Goal: Task Accomplishment & Management: Use online tool/utility

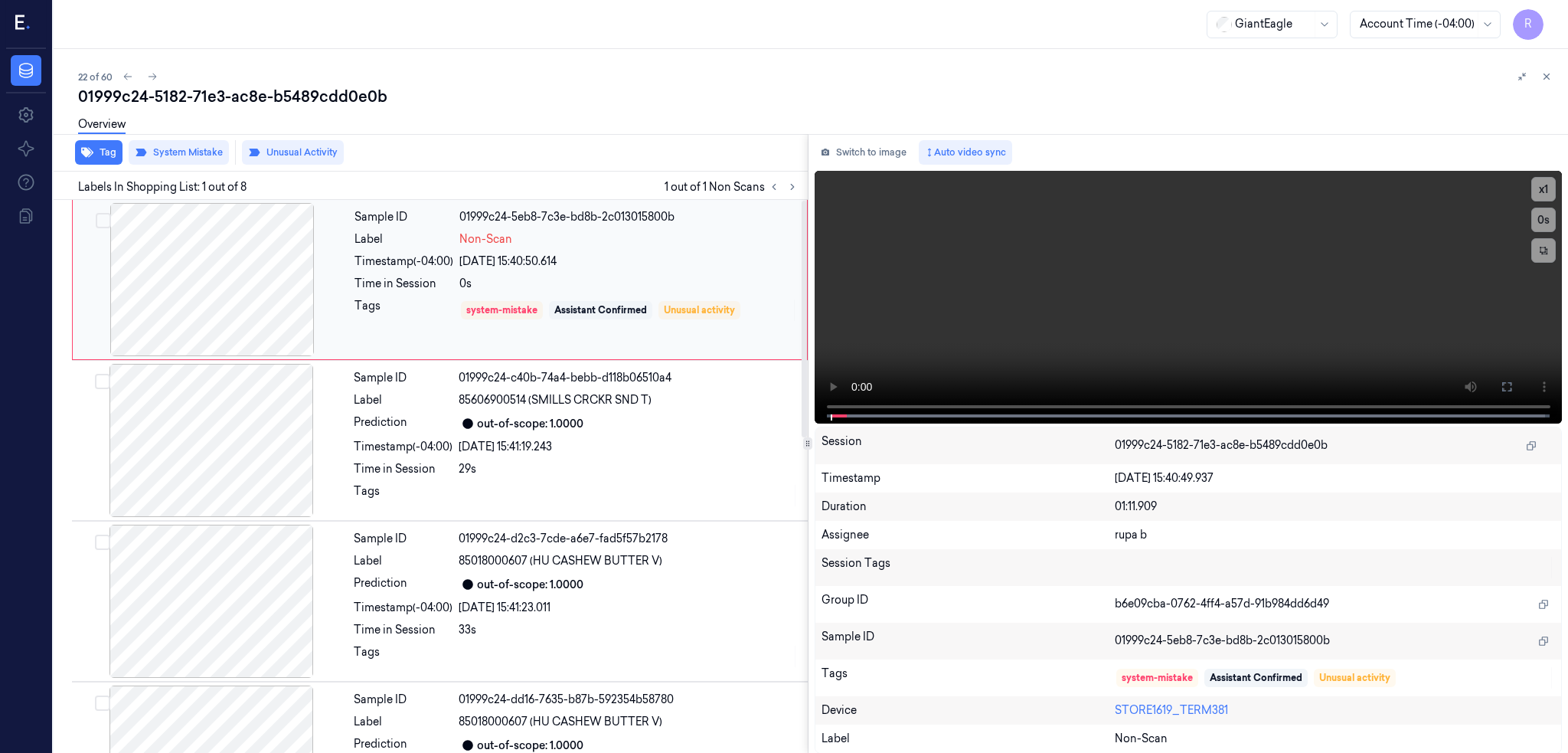
click at [204, 271] on div at bounding box center [212, 279] width 273 height 153
click at [1514, 384] on icon at bounding box center [1506, 386] width 12 height 12
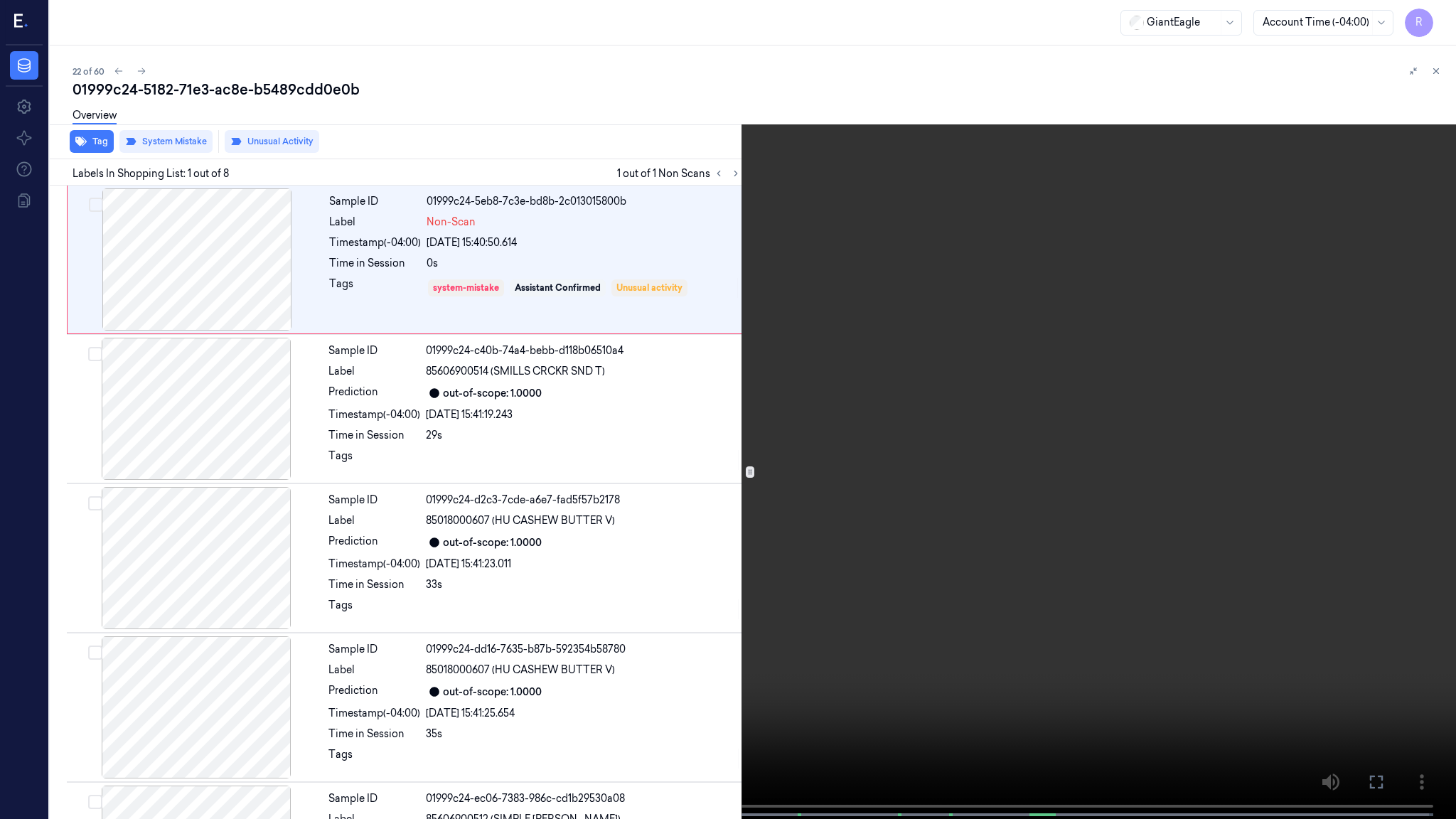
click at [894, 583] on video at bounding box center [728, 411] width 1456 height 822
click at [1437, 15] on button "x 1" at bounding box center [1439, 17] width 23 height 23
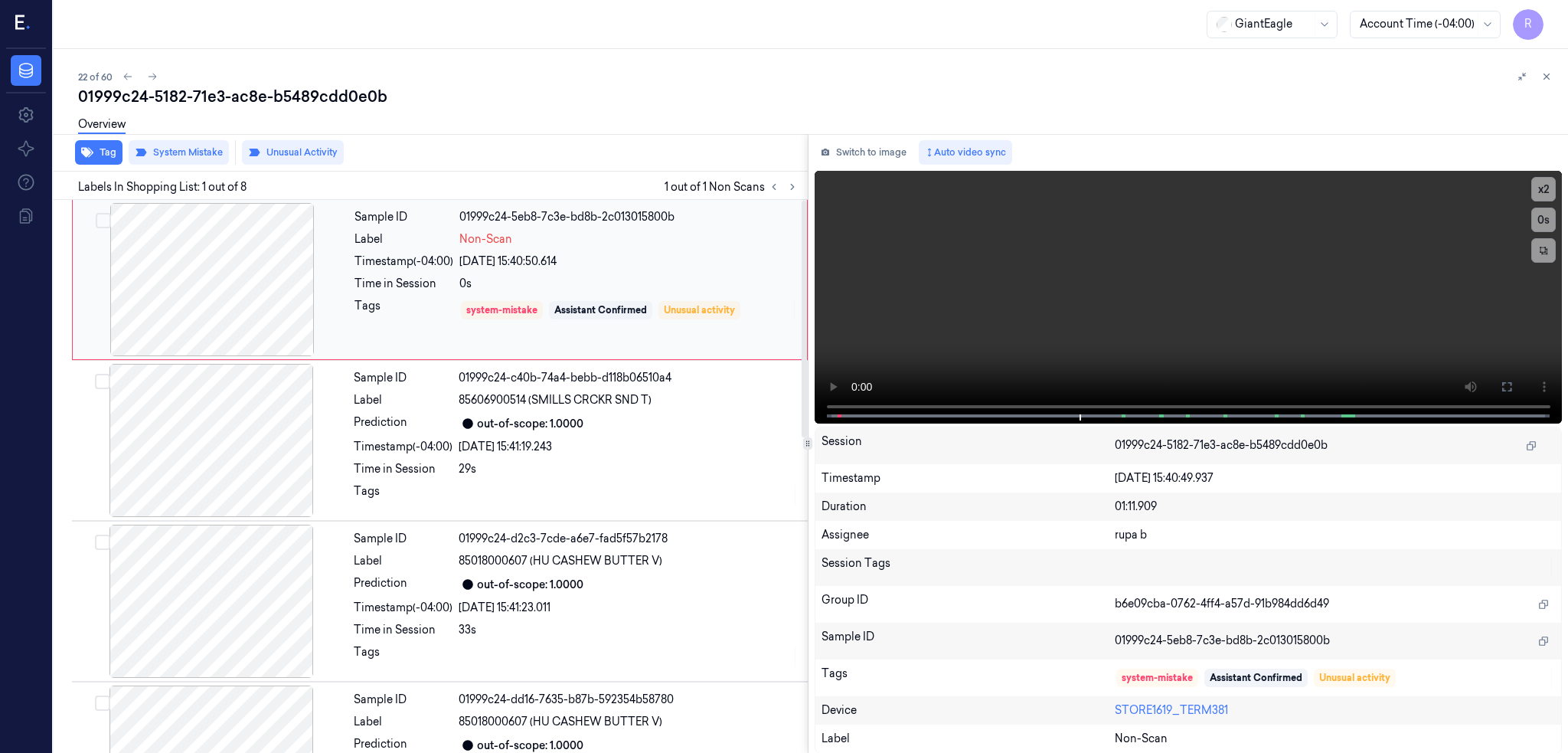
click at [242, 270] on div at bounding box center [212, 279] width 273 height 153
click at [1519, 382] on button at bounding box center [1507, 386] width 25 height 25
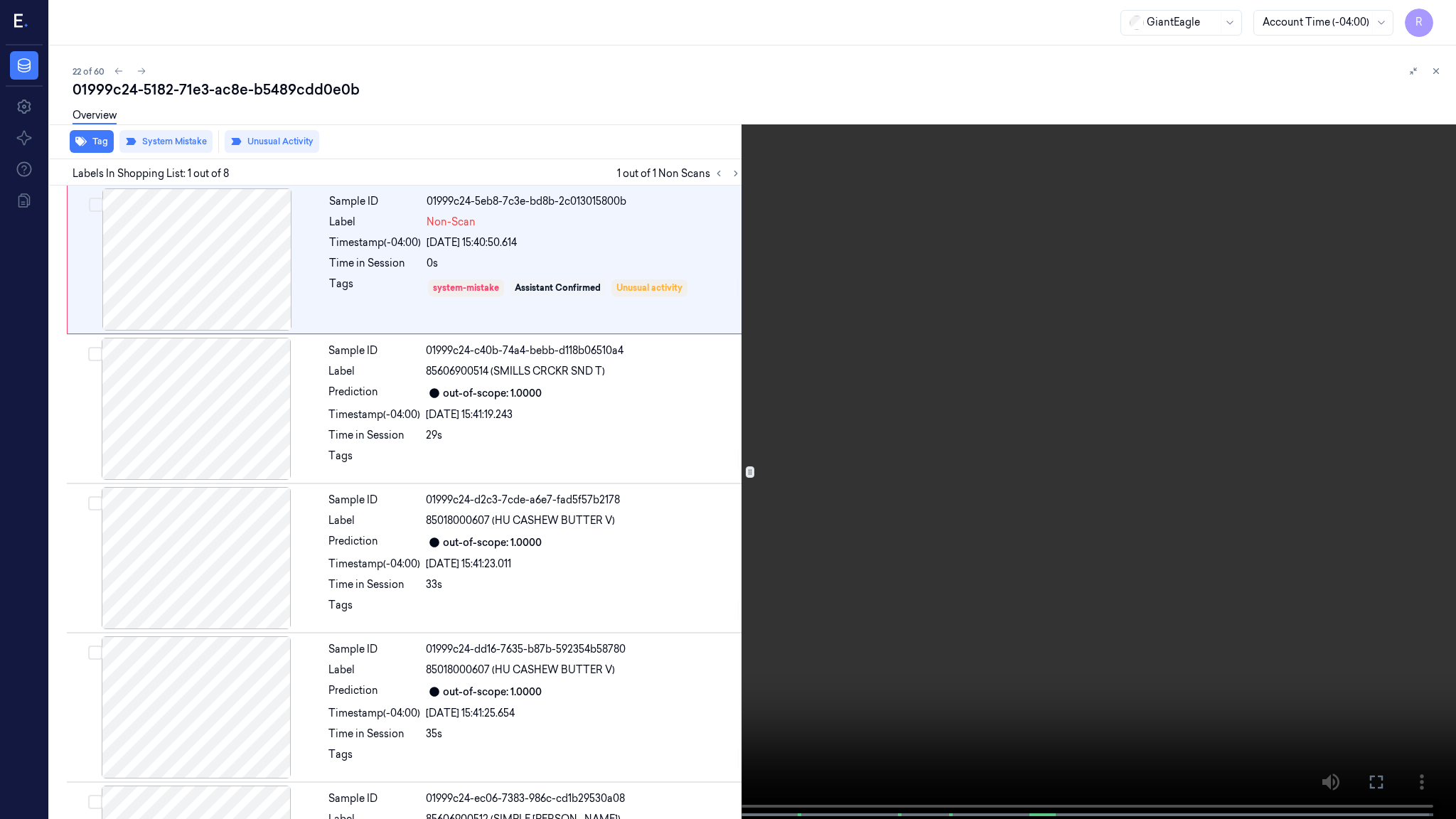
click at [0, 698] on video at bounding box center [728, 411] width 1456 height 822
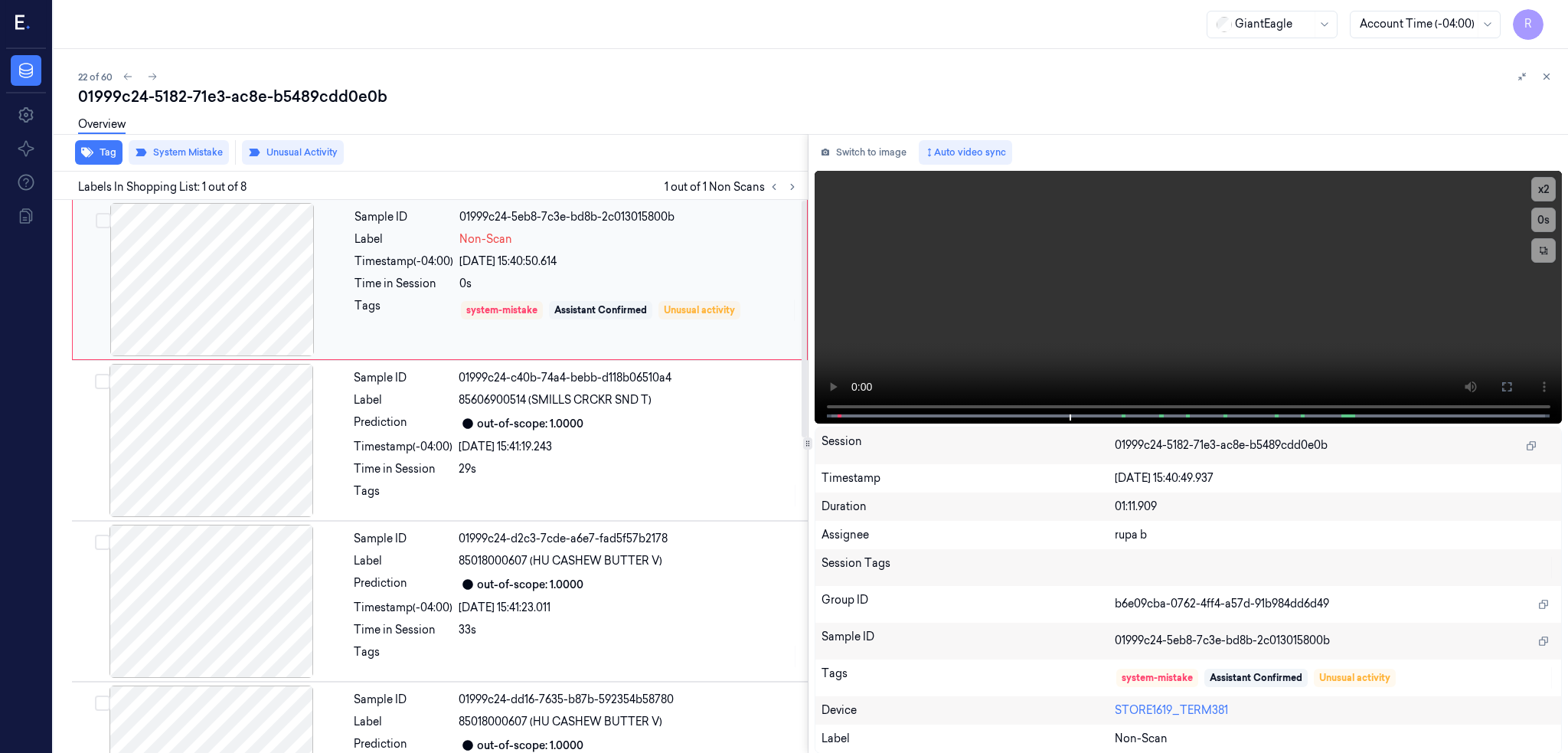
click at [224, 281] on div at bounding box center [212, 279] width 273 height 153
click at [885, 156] on button "Switch to image" at bounding box center [864, 152] width 98 height 25
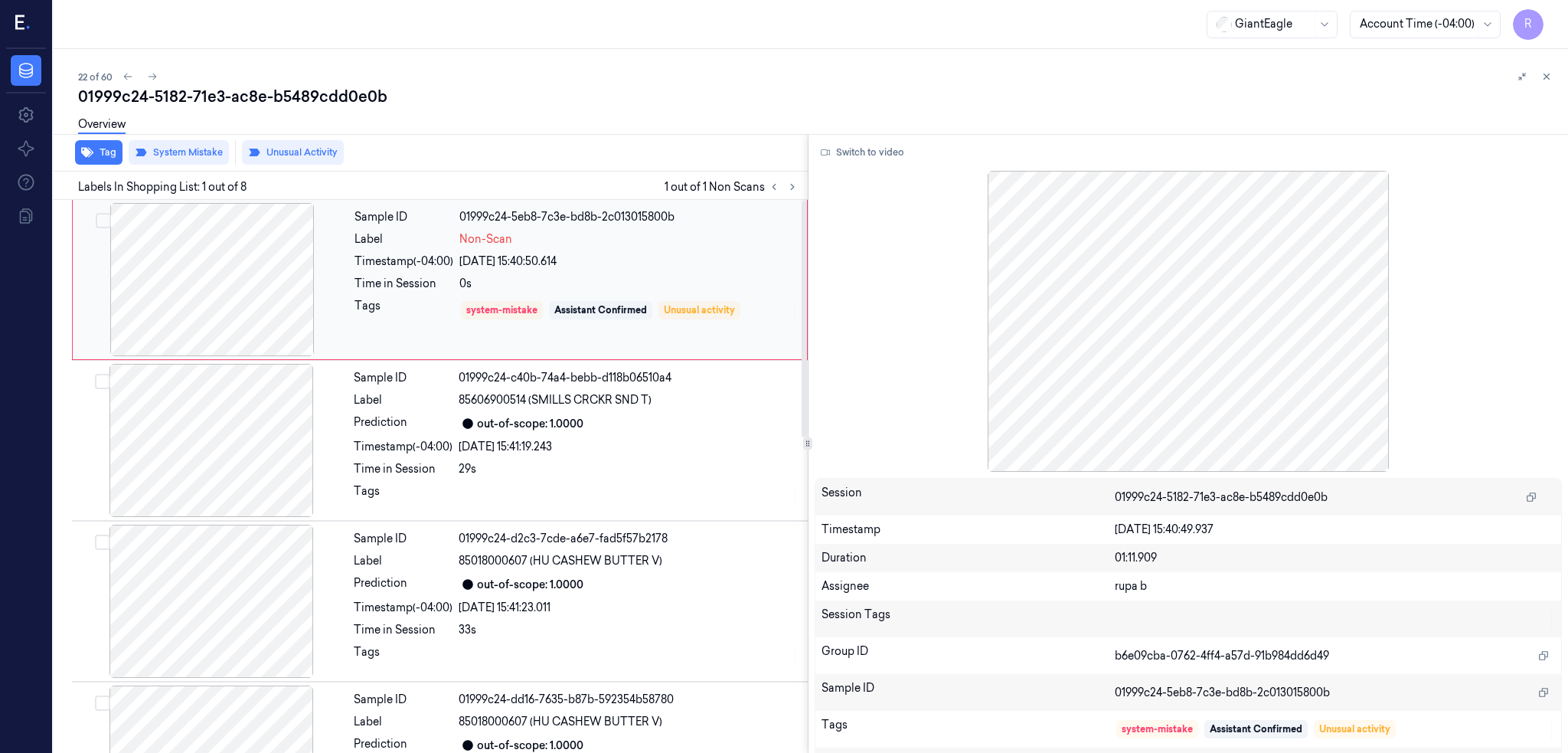
click at [247, 288] on div at bounding box center [212, 279] width 273 height 153
click at [230, 274] on div at bounding box center [212, 279] width 273 height 153
click at [908, 144] on button "Switch to video" at bounding box center [863, 152] width 96 height 25
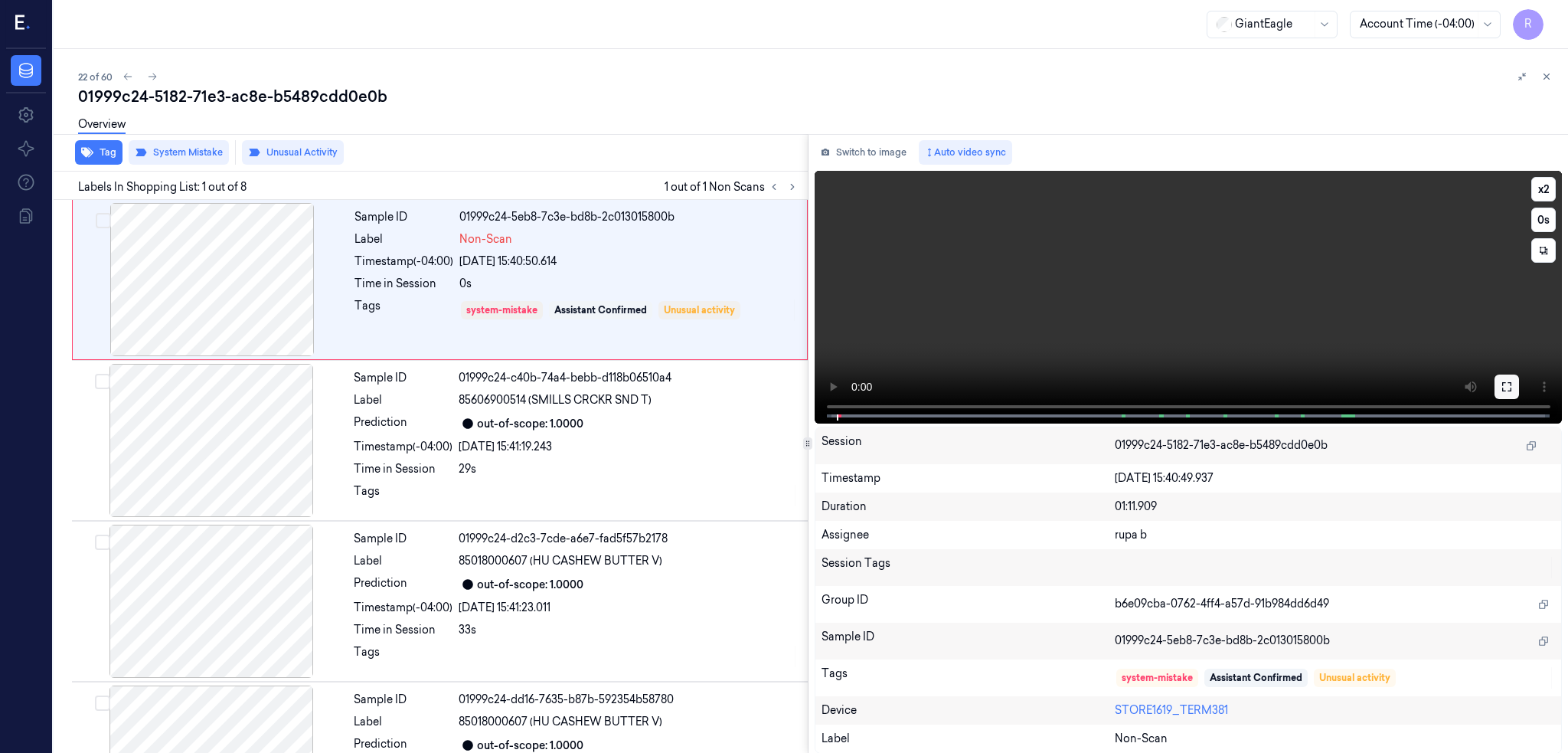
click at [1514, 390] on icon at bounding box center [1506, 386] width 12 height 12
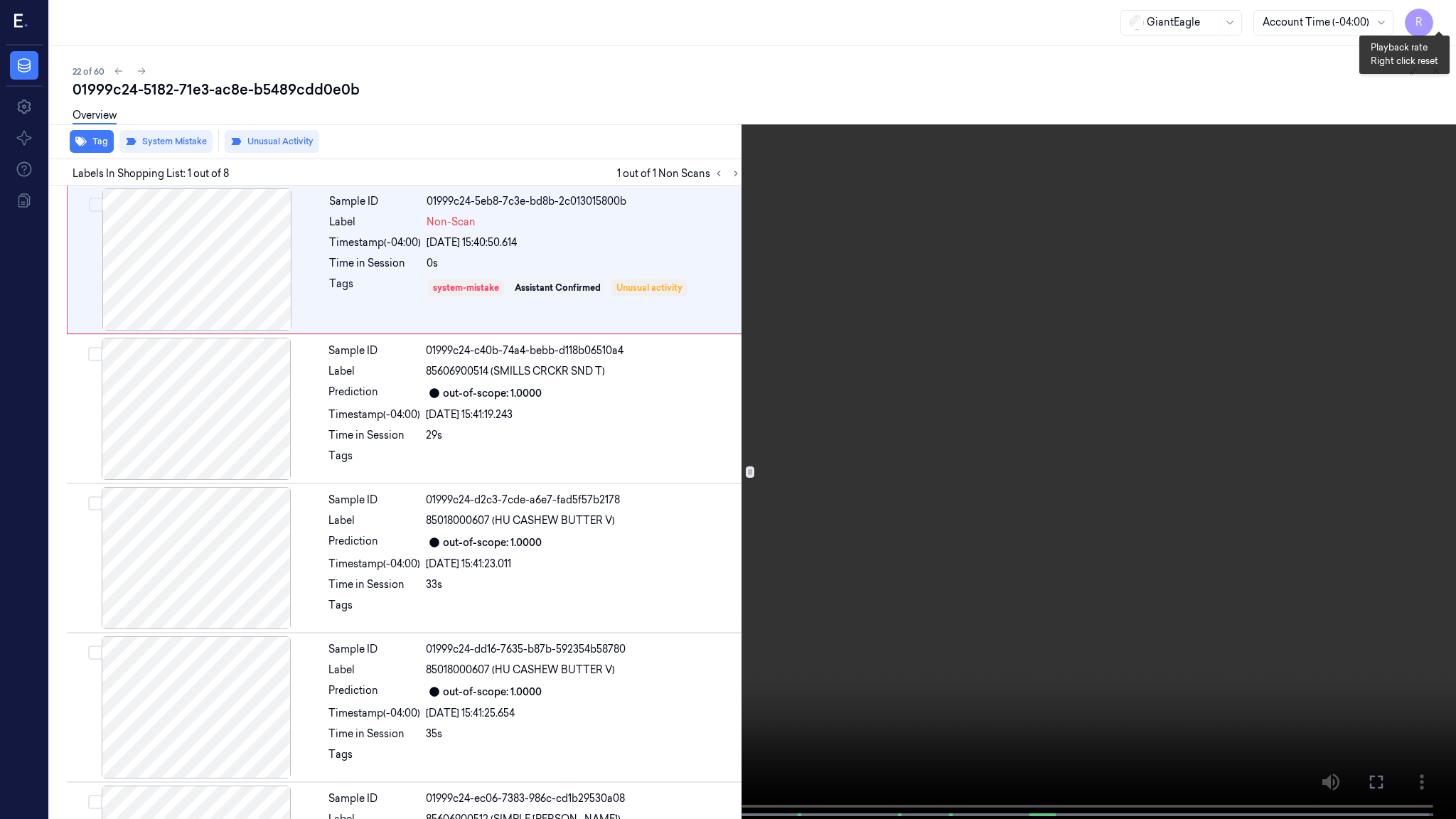
click at [1431, 19] on button "x 2" at bounding box center [1439, 17] width 23 height 23
